Goal: Find contact information: Find contact information

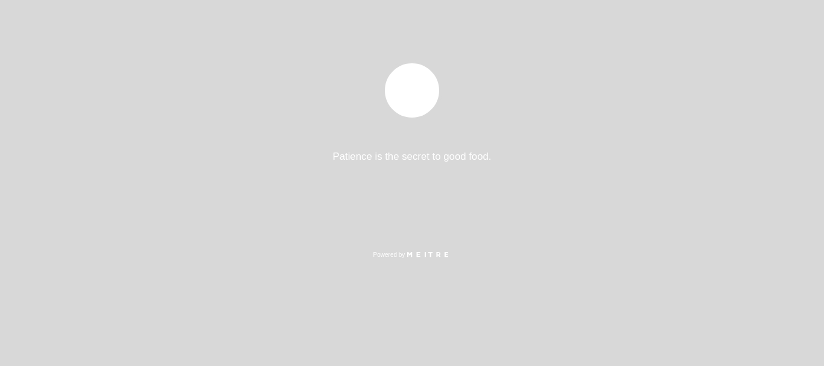
select select "es"
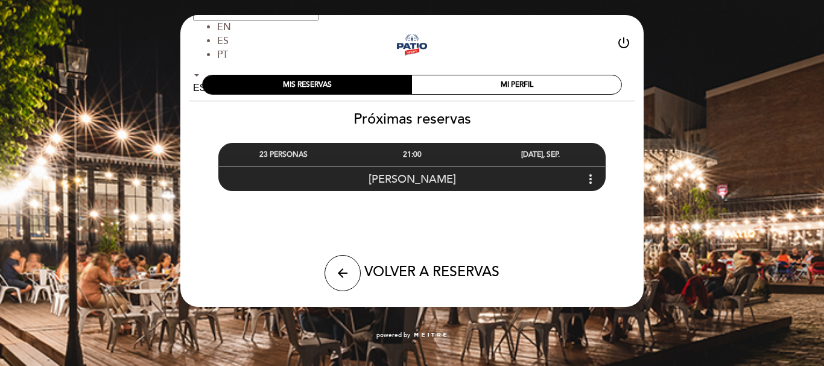
click at [306, 151] on div "23 PERSONAS" at bounding box center [283, 155] width 128 height 22
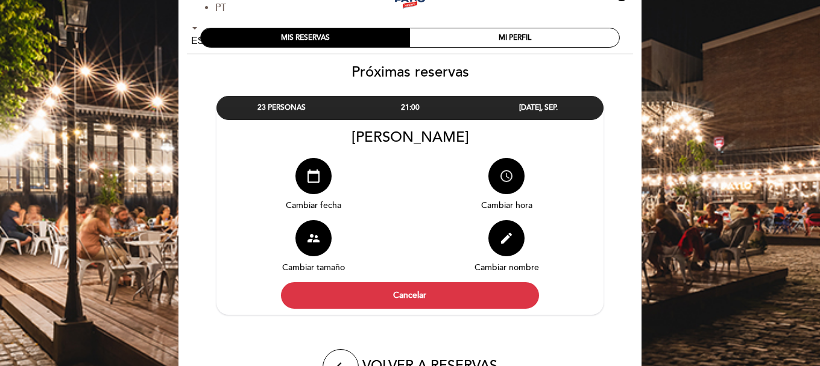
scroll to position [60, 0]
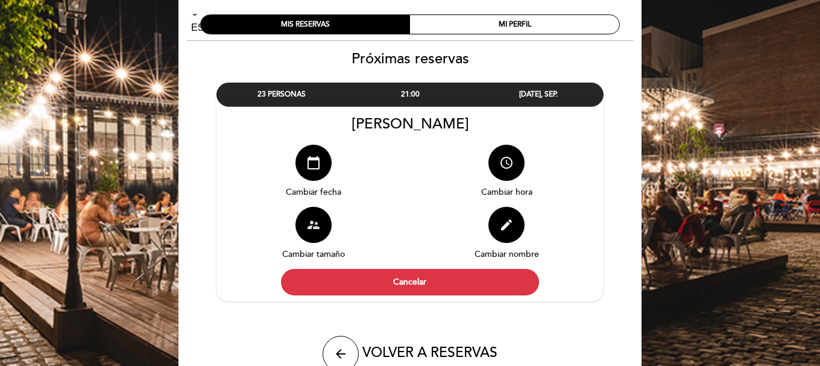
click at [324, 220] on button "supervisor_account" at bounding box center [314, 225] width 36 height 36
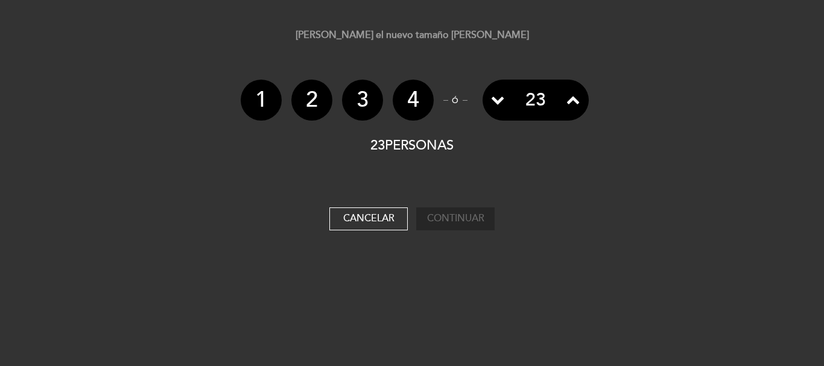
click at [571, 96] on icon at bounding box center [572, 99] width 13 height 13
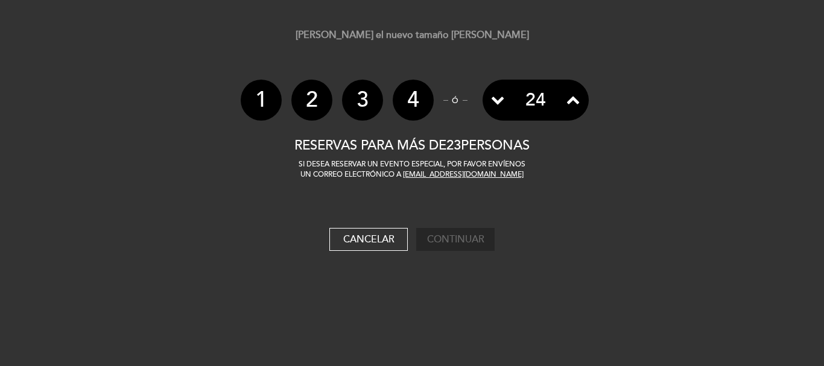
click at [573, 89] on span at bounding box center [574, 100] width 30 height 40
click at [568, 115] on span at bounding box center [574, 100] width 30 height 40
click at [567, 111] on span at bounding box center [574, 100] width 30 height 40
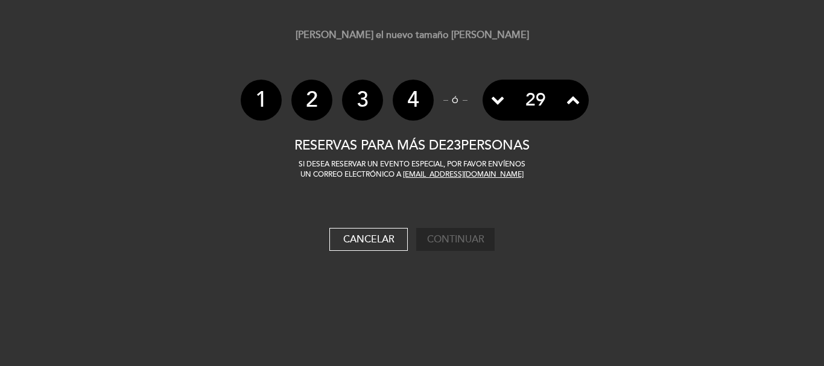
click at [567, 111] on span at bounding box center [574, 100] width 30 height 40
drag, startPoint x: 556, startPoint y: 174, endPoint x: 388, endPoint y: 171, distance: 167.1
click at [388, 171] on p "Si desea reservar un evento especial, Por favor envíenos un correo electrónico …" at bounding box center [412, 169] width 353 height 21
click at [524, 175] on link "[EMAIL_ADDRESS][DOMAIN_NAME]" at bounding box center [463, 174] width 121 height 9
copy p "[EMAIL_ADDRESS][DOMAIN_NAME]"
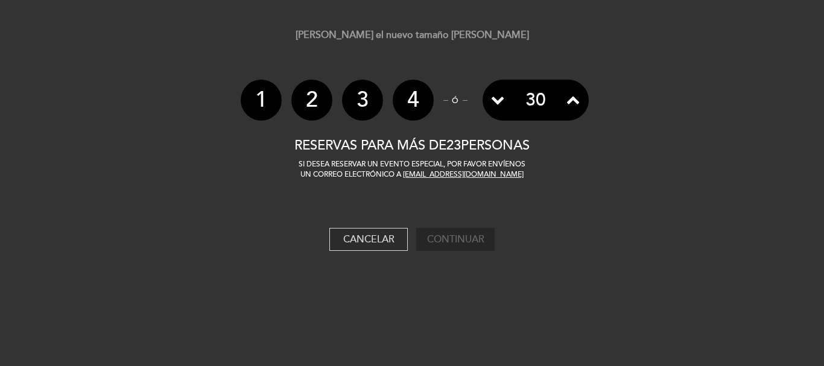
click at [390, 248] on button "Cancelar" at bounding box center [368, 239] width 78 height 23
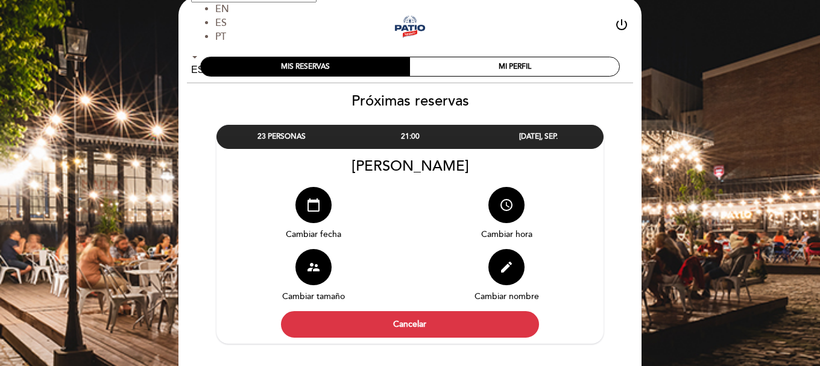
scroll to position [0, 0]
